Goal: Transaction & Acquisition: Purchase product/service

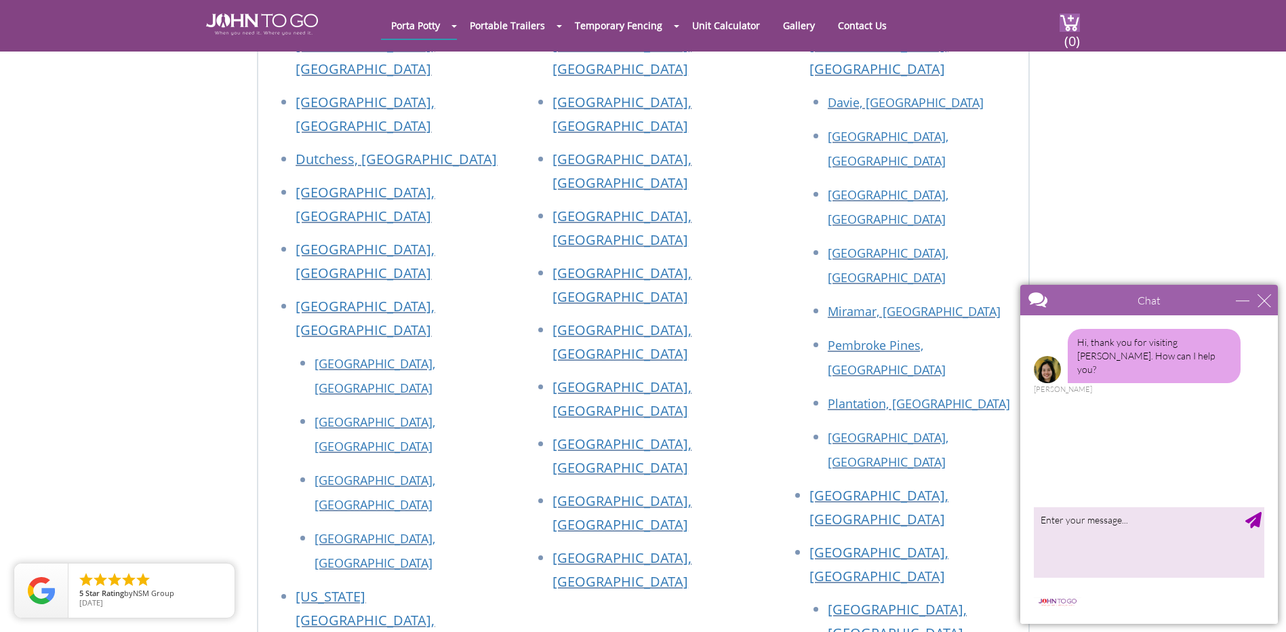
scroll to position [4667, 0]
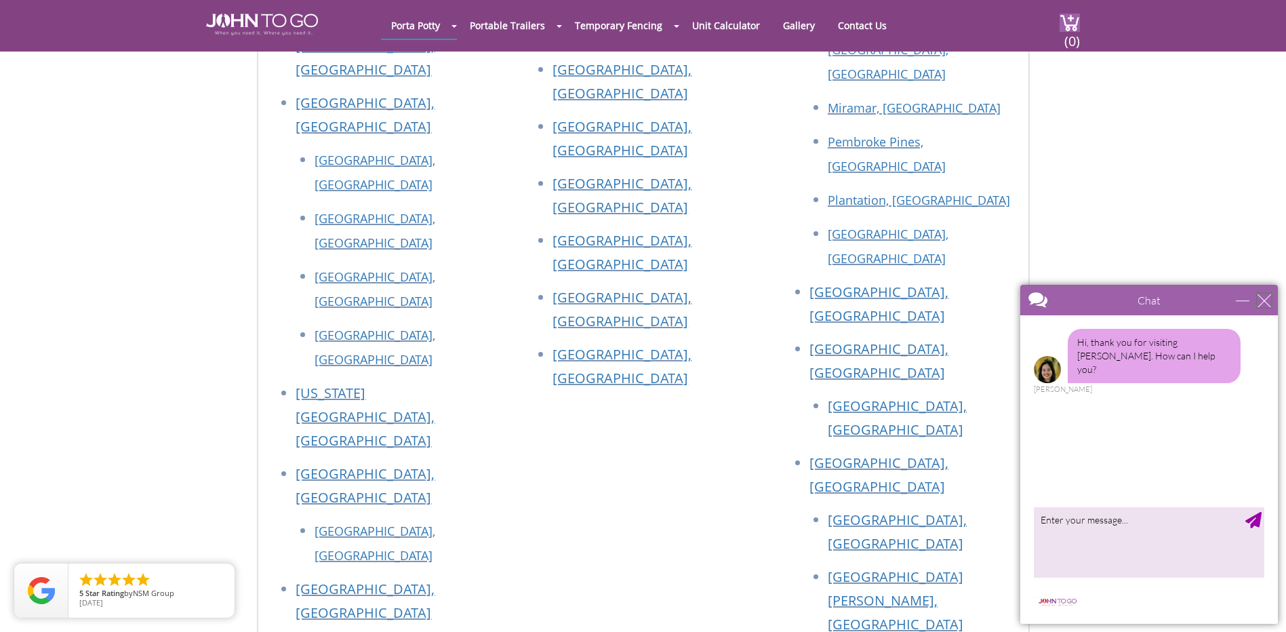
click at [1260, 303] on div "close" at bounding box center [1265, 301] width 14 height 14
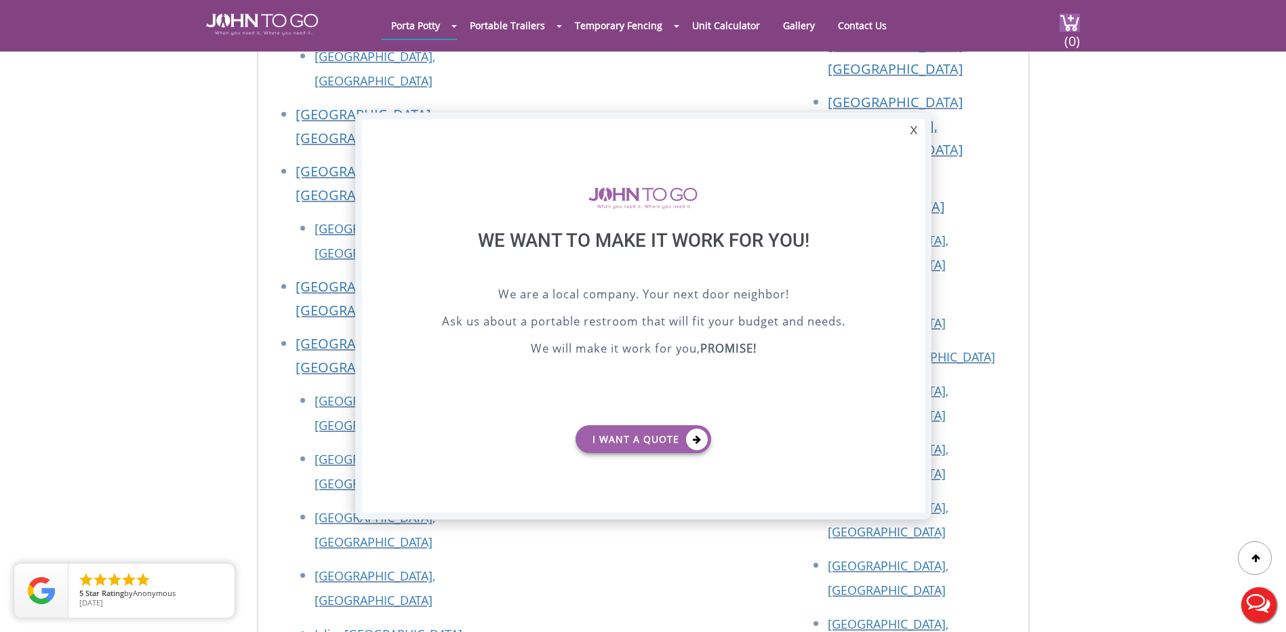
scroll to position [0, 0]
click at [909, 125] on div "X" at bounding box center [913, 130] width 21 height 23
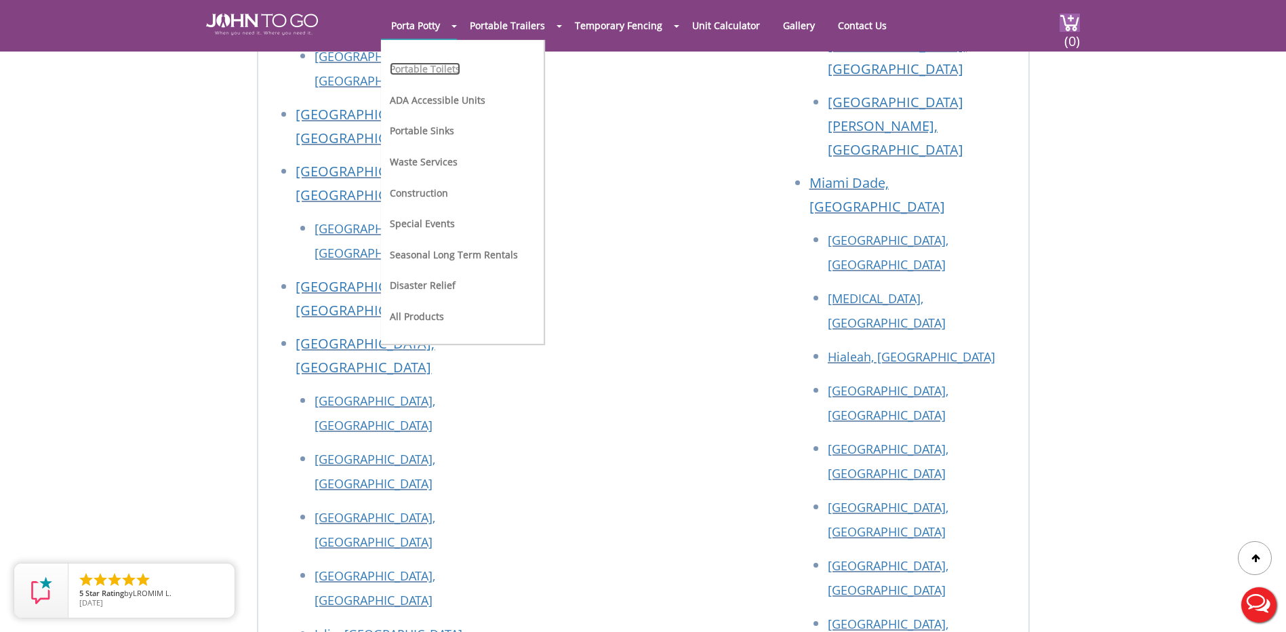
click at [419, 71] on link "Portable Toilets" at bounding box center [425, 68] width 71 height 13
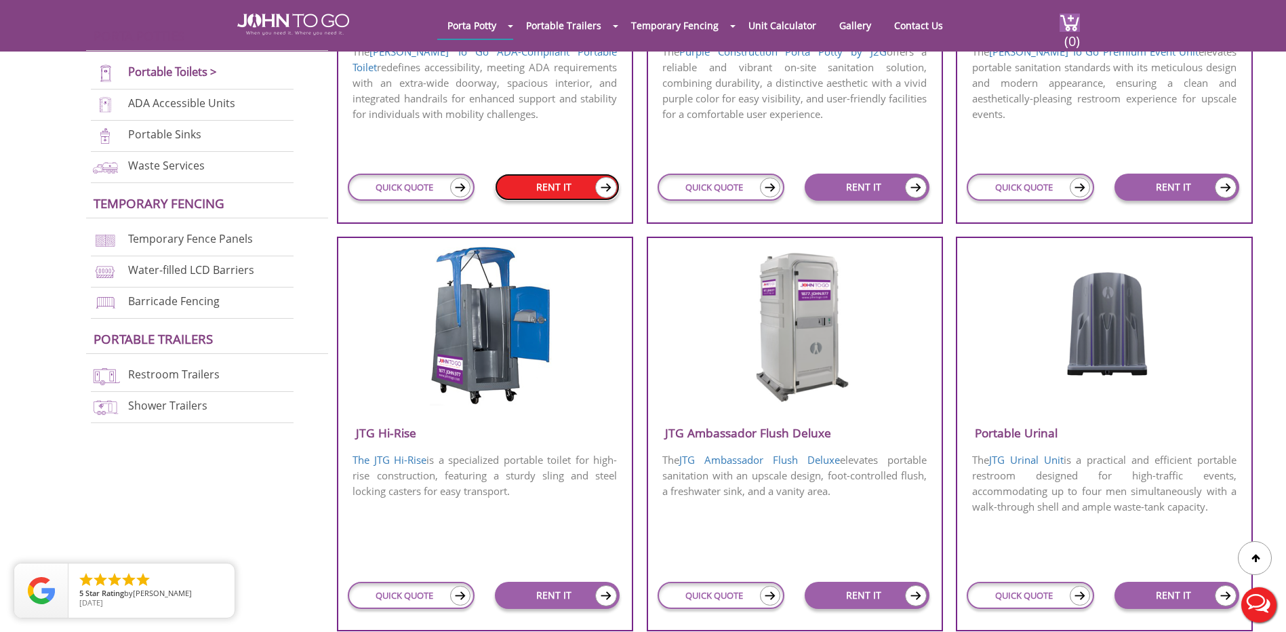
scroll to position [543, 0]
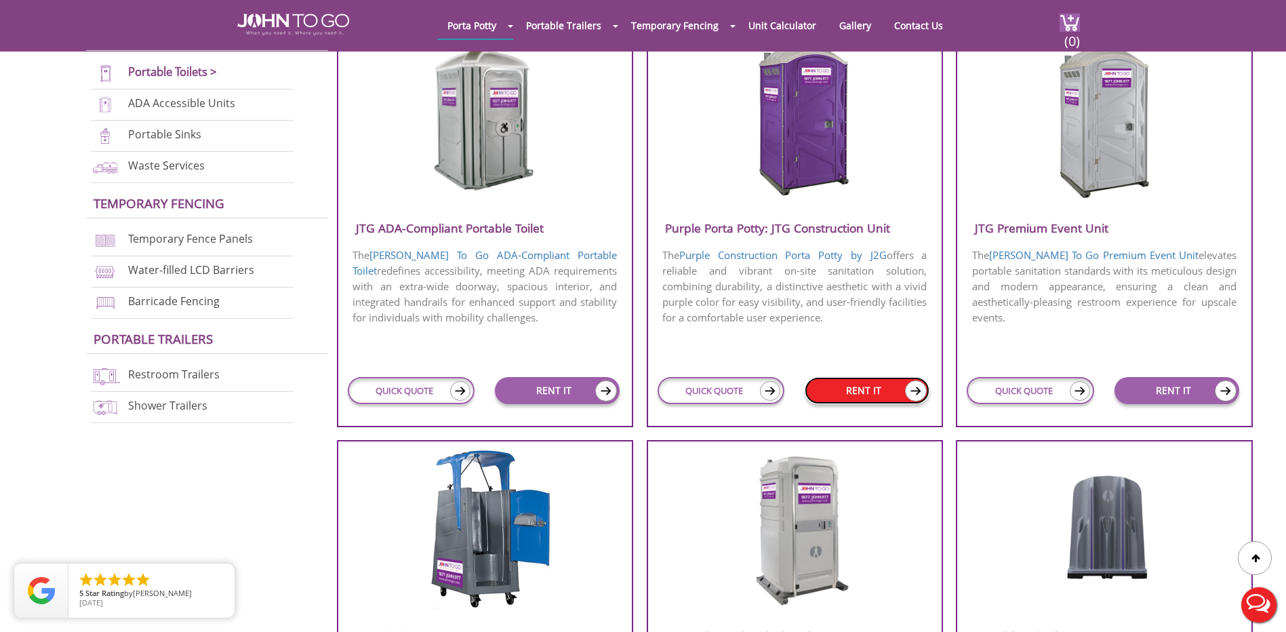
click at [864, 393] on link "RENT IT" at bounding box center [867, 390] width 125 height 27
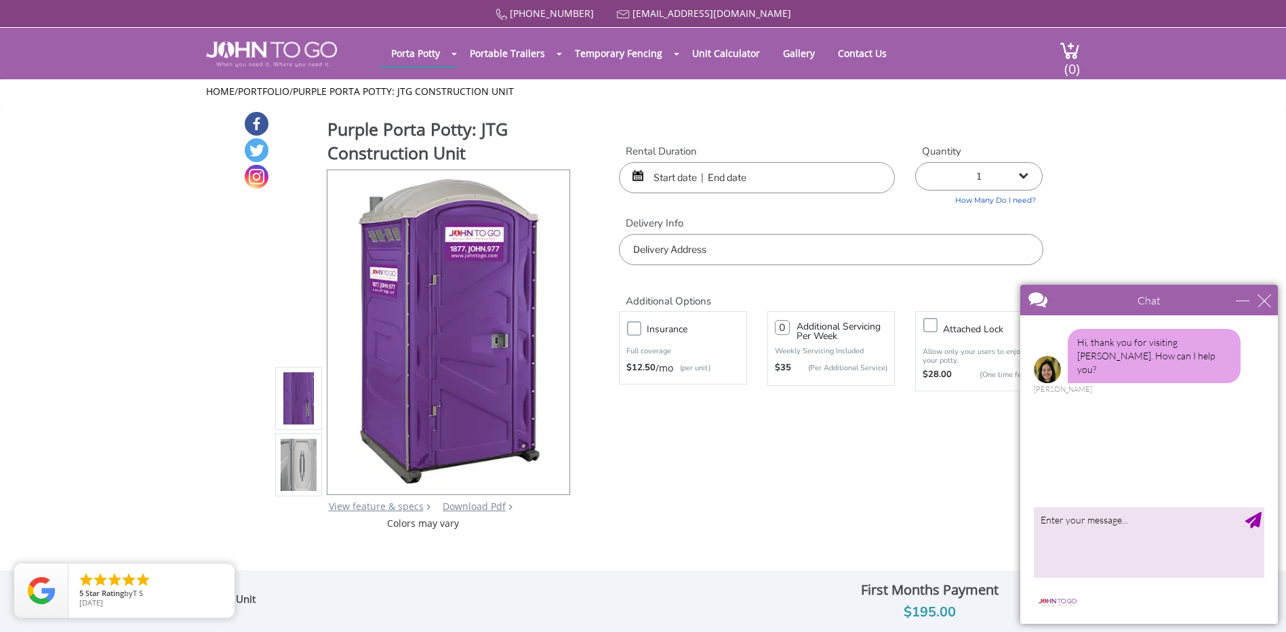
click at [756, 431] on div "Purple Porta Potty: JTG Construction Unit View feature & specs Download Pdf Pro…" at bounding box center [643, 321] width 800 height 420
click at [1118, 536] on textarea "type your message" at bounding box center [1149, 542] width 231 height 71
click at [1114, 525] on textarea "type your message" at bounding box center [1149, 542] width 231 height 71
type textarea "HOW MUTCH IT COST"
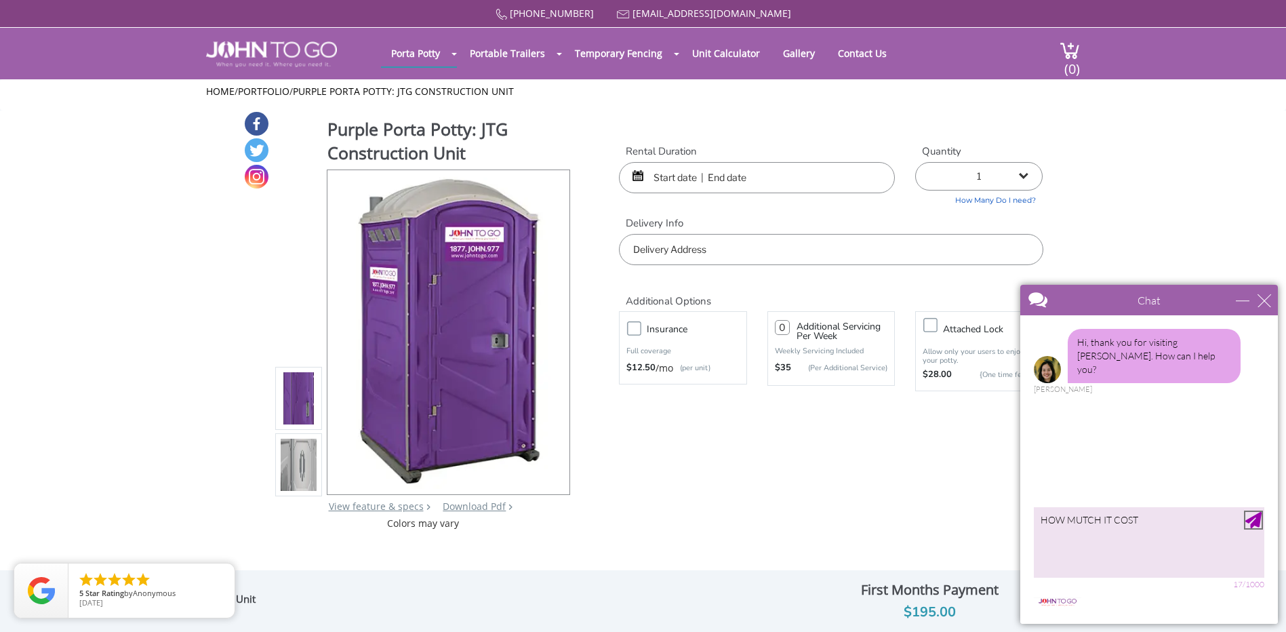
click at [1256, 516] on div "Send Message" at bounding box center [1254, 520] width 16 height 16
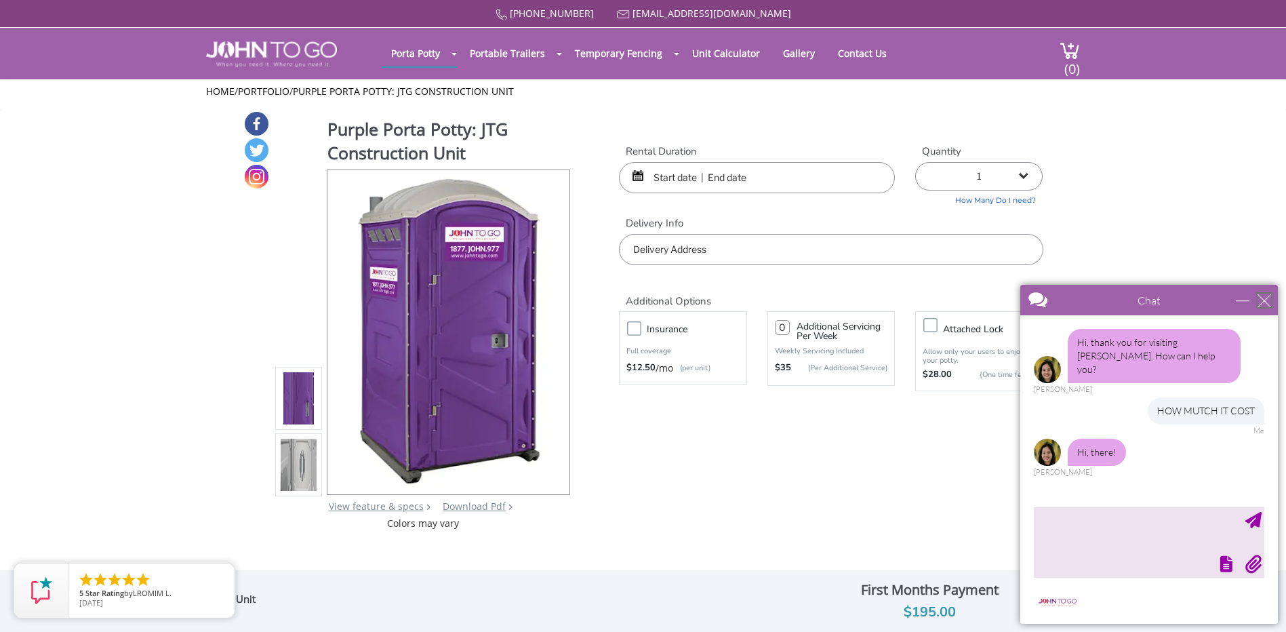
click at [1268, 296] on div "close" at bounding box center [1265, 301] width 14 height 14
type input "Continue Chat"
type input "End Chat"
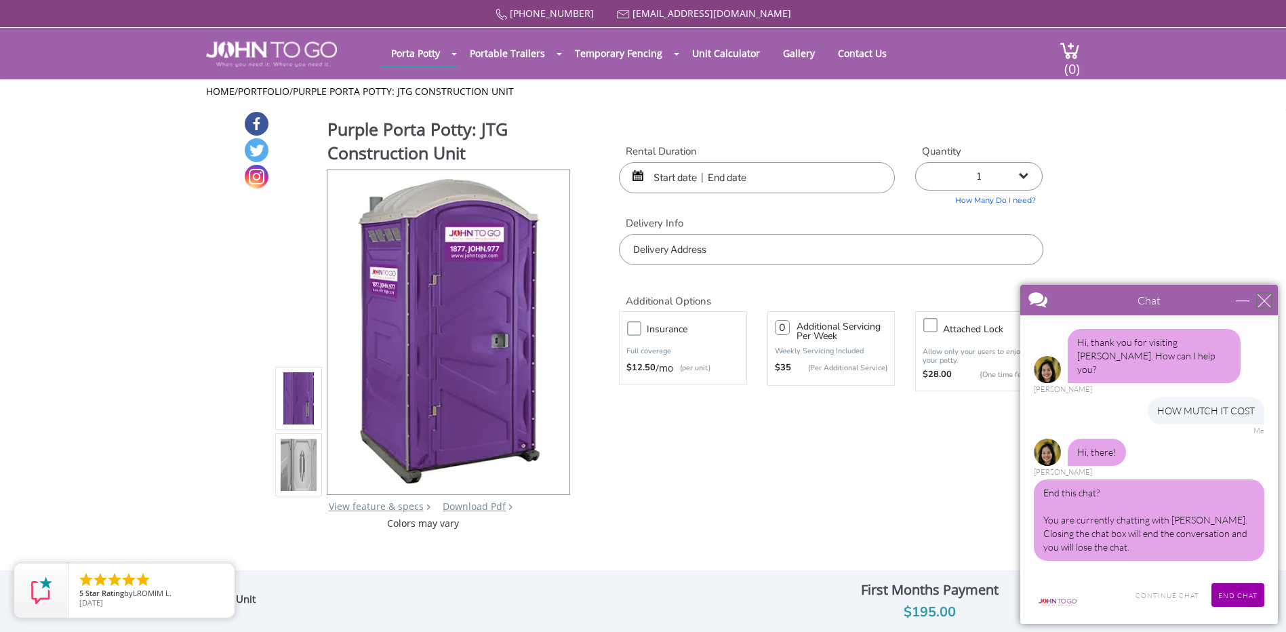
click at [1259, 298] on div "close" at bounding box center [1265, 301] width 14 height 14
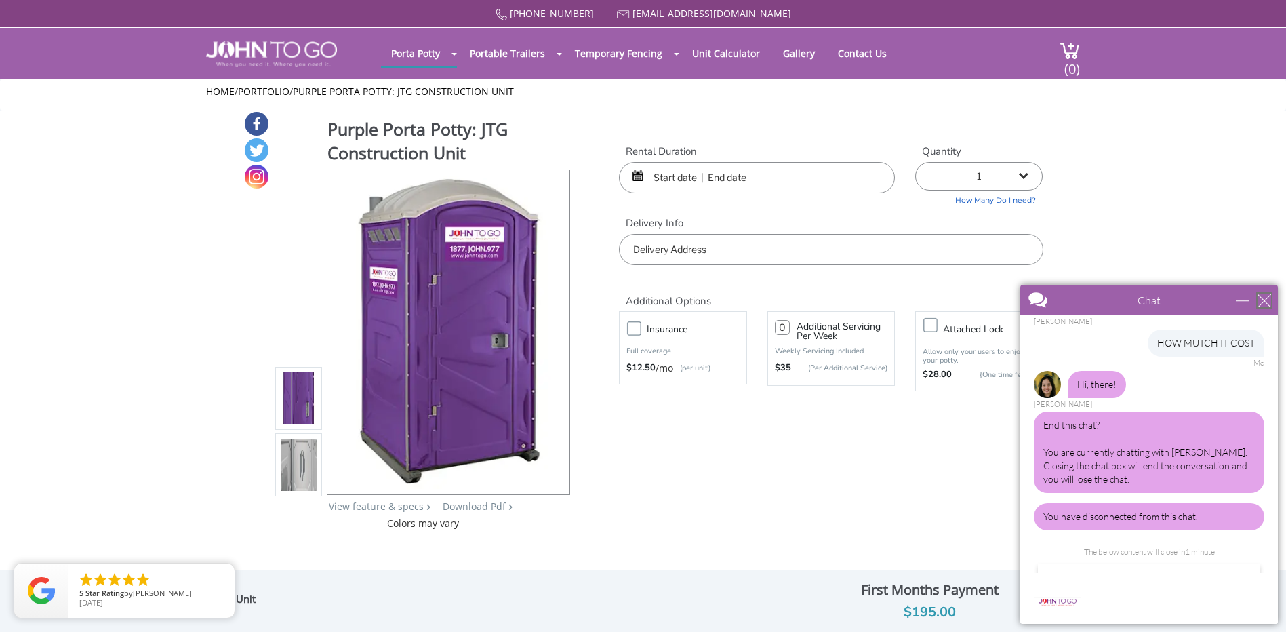
scroll to position [136, 0]
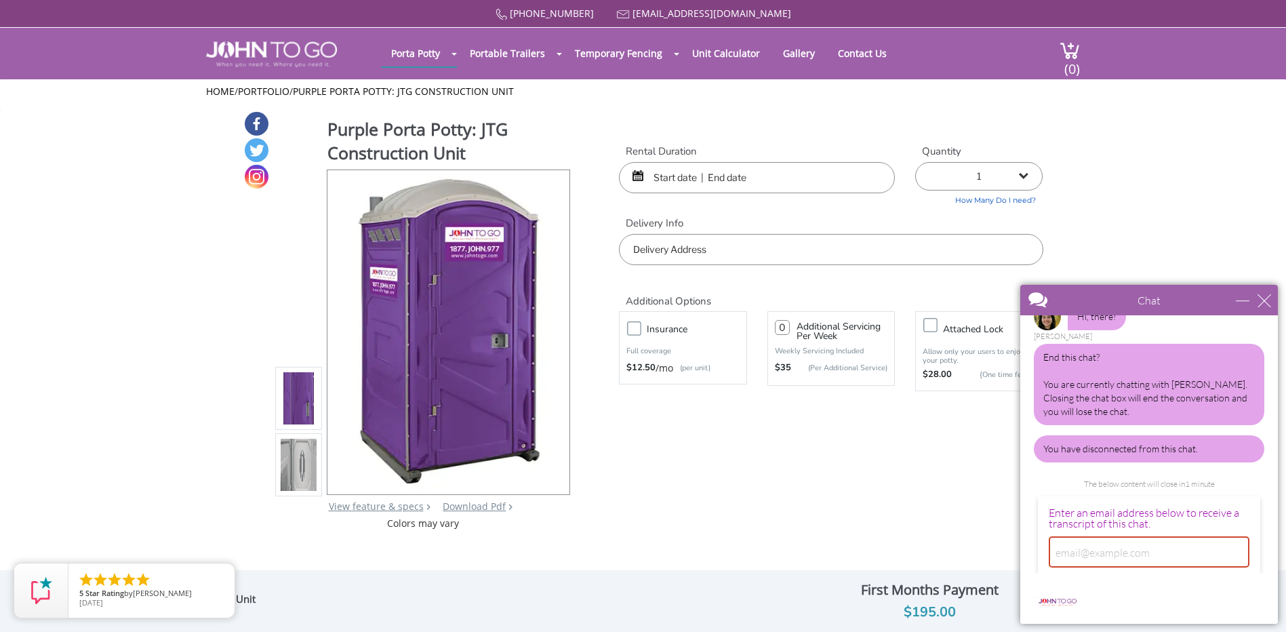
click at [969, 434] on div "Purple Porta Potty: JTG Construction Unit View feature & specs Download Pdf Pro…" at bounding box center [643, 321] width 800 height 420
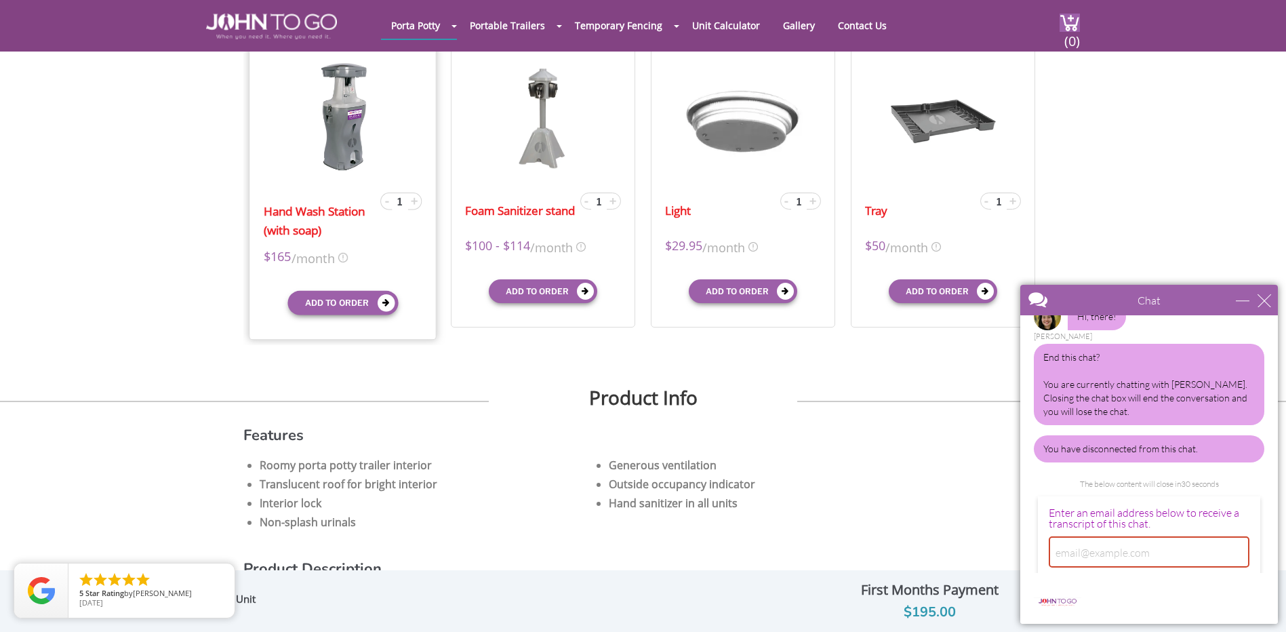
scroll to position [339, 0]
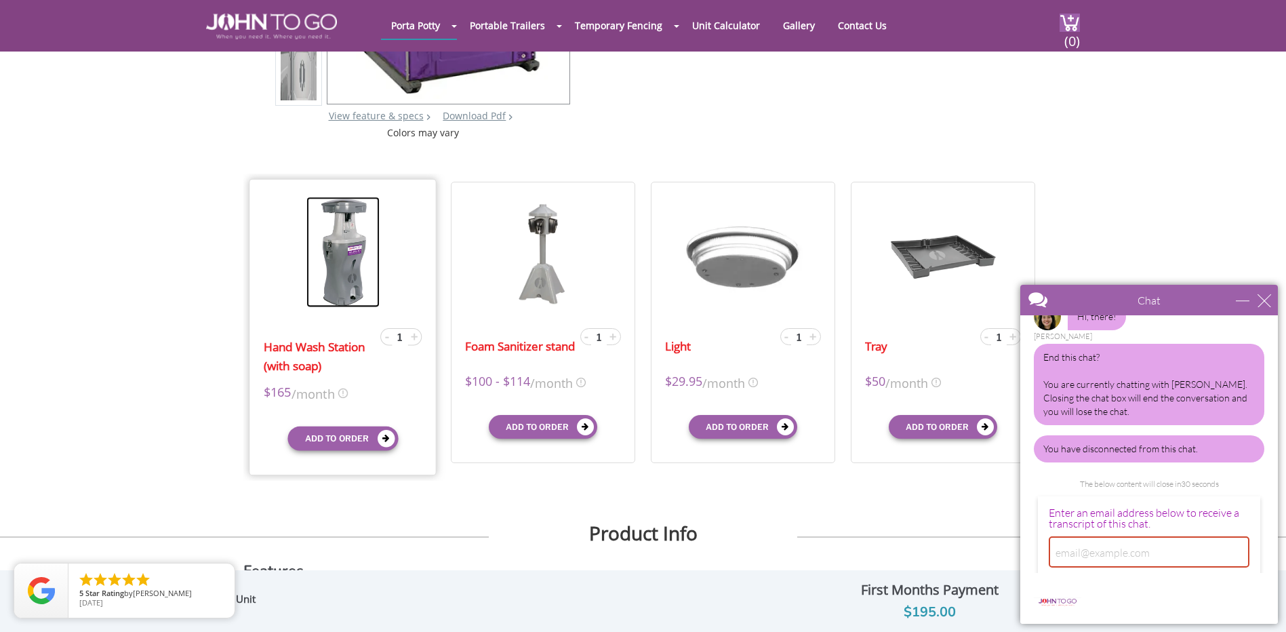
click at [346, 250] on img at bounding box center [343, 252] width 73 height 111
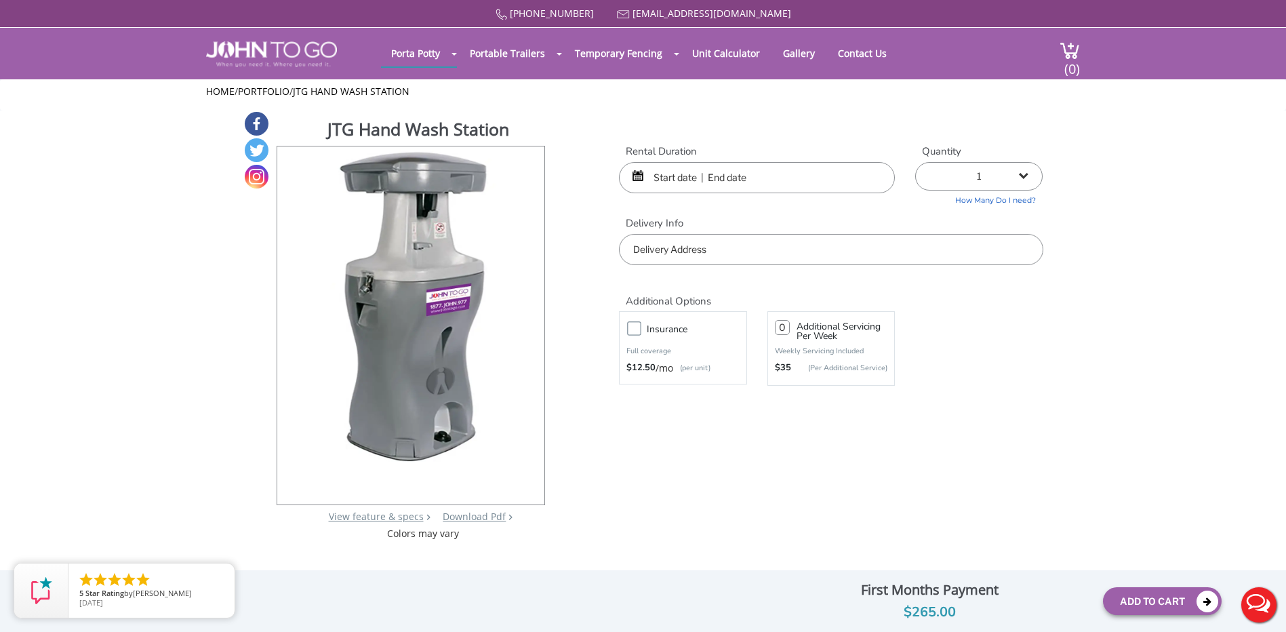
click at [395, 261] on img at bounding box center [410, 305] width 237 height 319
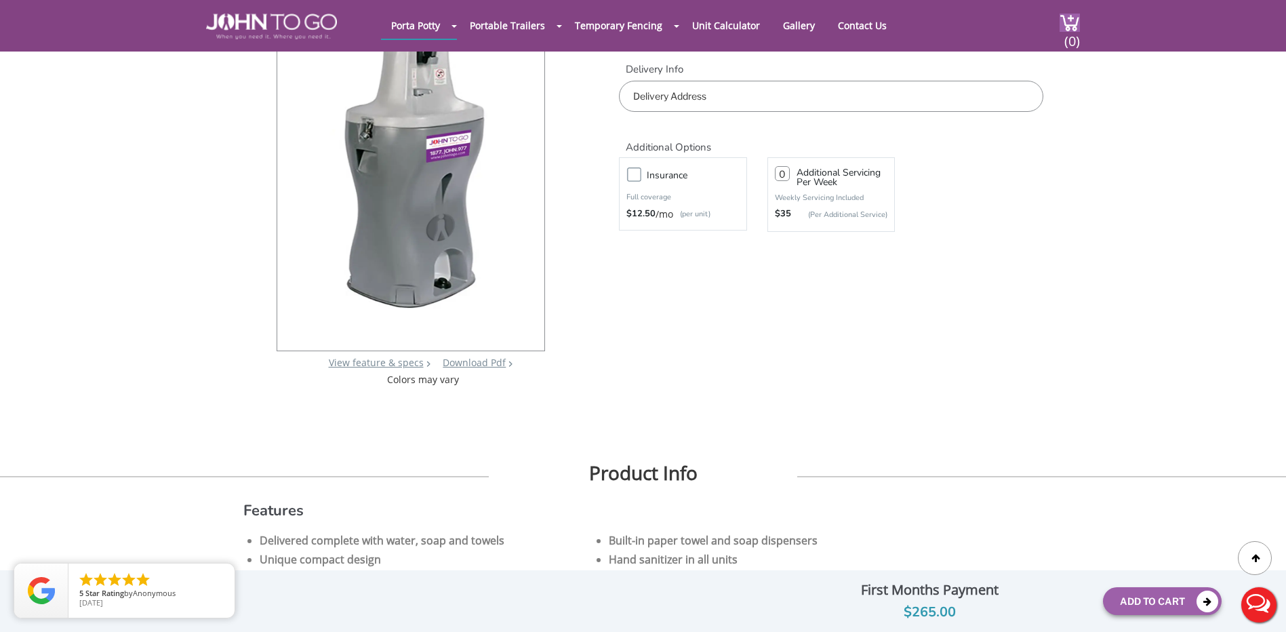
scroll to position [35, 0]
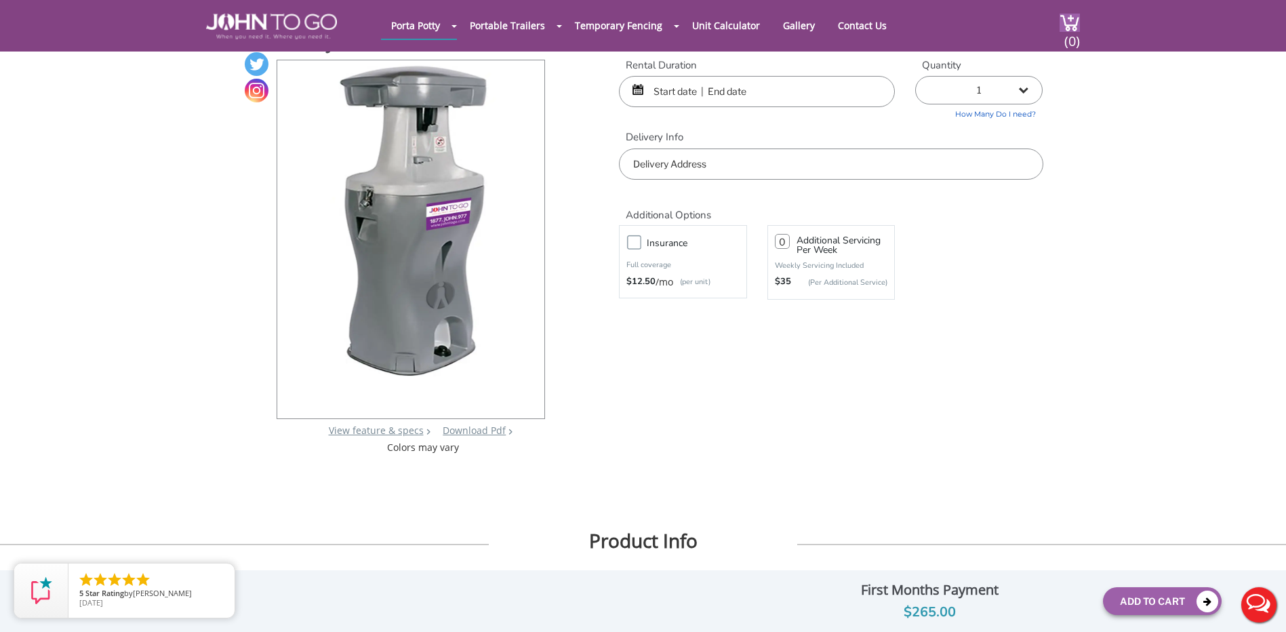
click at [436, 274] on img at bounding box center [410, 219] width 237 height 319
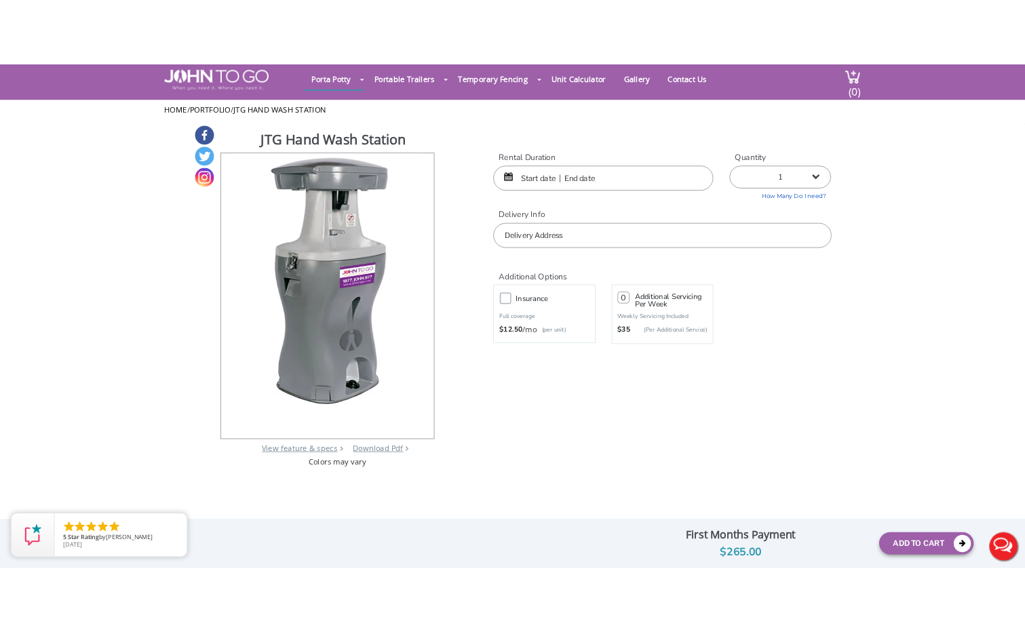
scroll to position [0, 0]
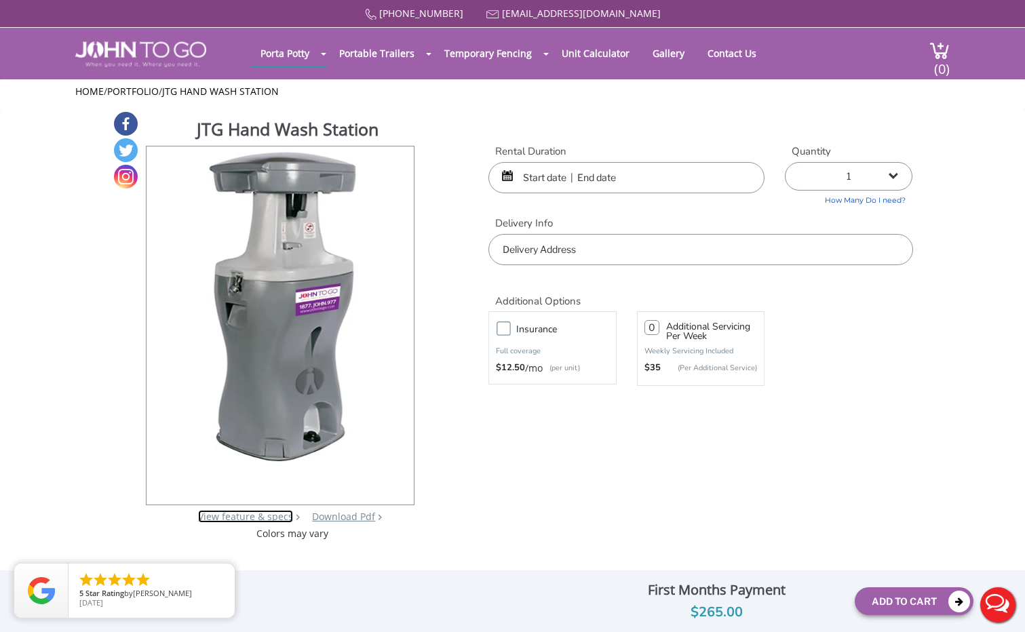
click at [237, 513] on link "View feature & specs" at bounding box center [245, 516] width 95 height 13
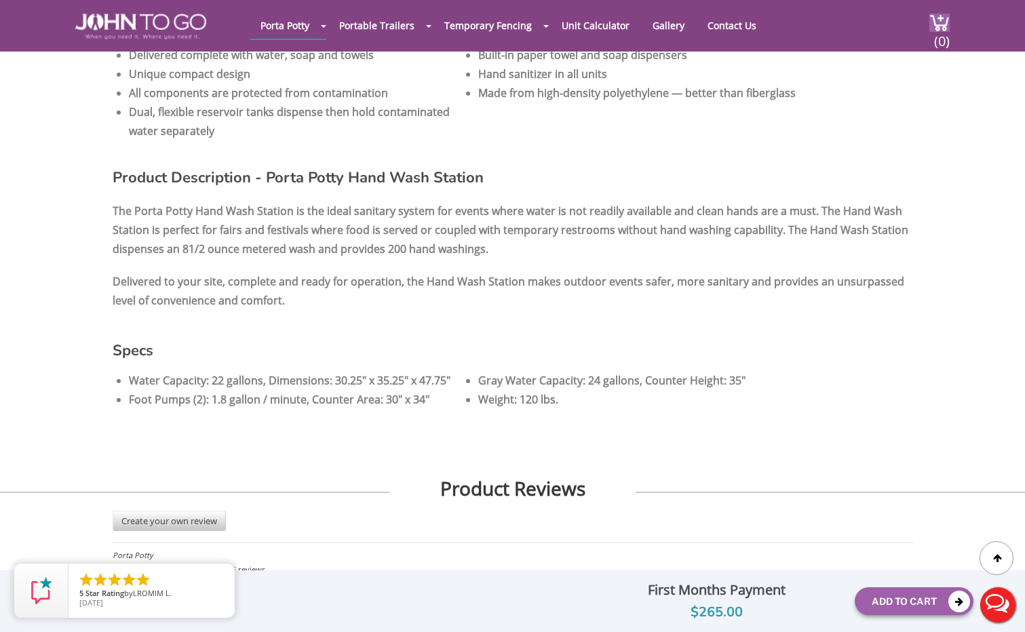
scroll to position [181, 0]
